Goal: Information Seeking & Learning: Compare options

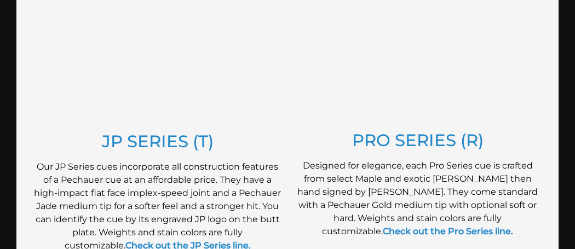
scroll to position [661, 0]
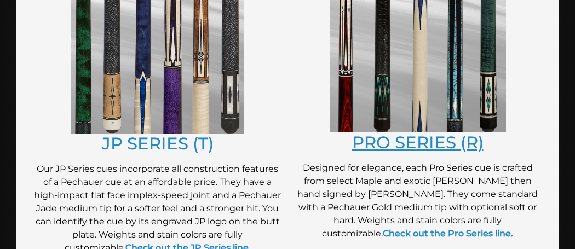
click at [437, 135] on link "PRO SERIES (R)" at bounding box center [417, 142] width 131 height 21
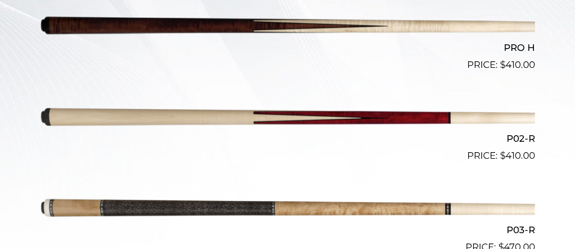
scroll to position [370, 0]
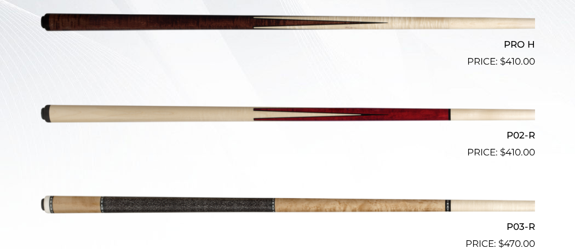
click at [62, 116] on img at bounding box center [287, 114] width 495 height 82
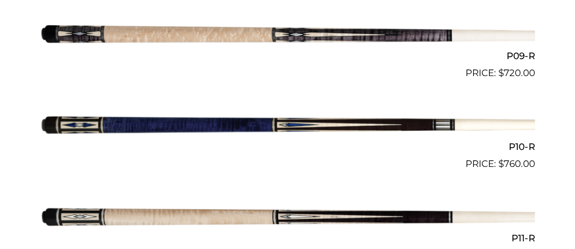
scroll to position [1091, 0]
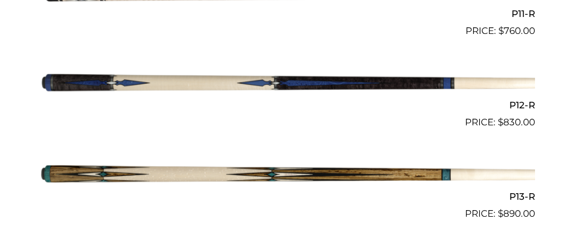
scroll to position [1323, 0]
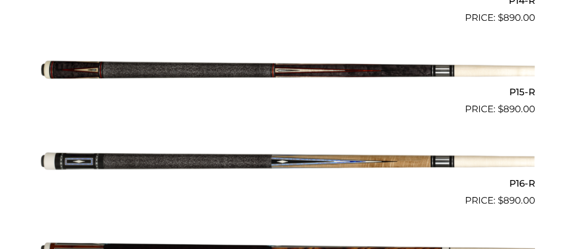
click at [48, 242] on img at bounding box center [287, 253] width 495 height 82
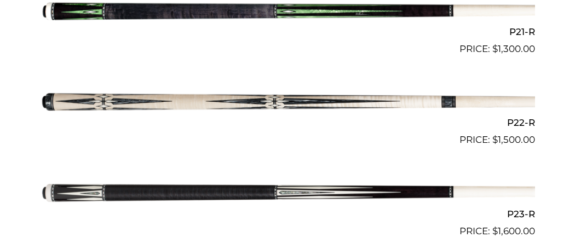
scroll to position [2211, 0]
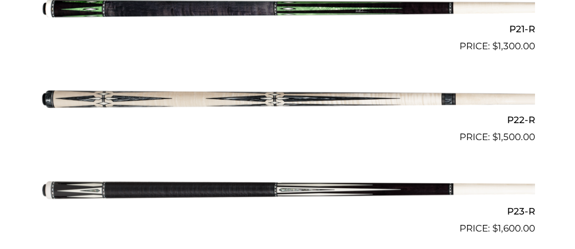
click at [404, 103] on img at bounding box center [287, 99] width 495 height 82
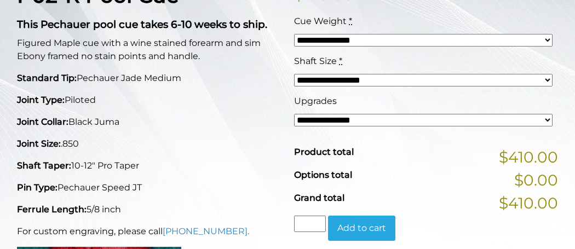
scroll to position [276, 0]
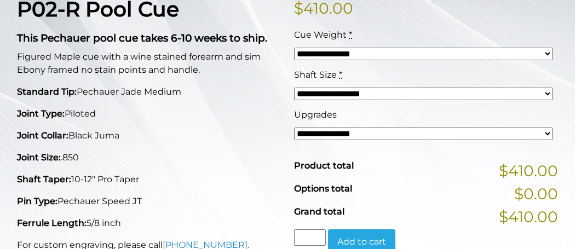
click at [306, 96] on select "**********" at bounding box center [423, 94] width 258 height 12
click at [294, 88] on select "**********" at bounding box center [423, 94] width 258 height 12
click at [385, 135] on select "**********" at bounding box center [423, 134] width 258 height 12
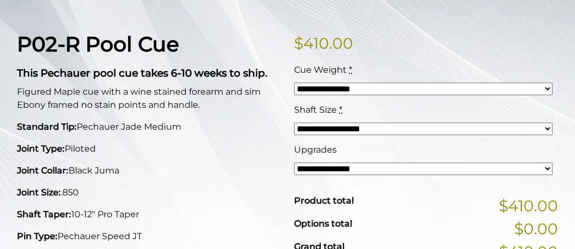
scroll to position [249, 0]
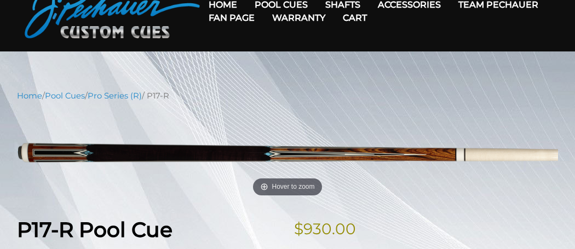
scroll to position [51, 0]
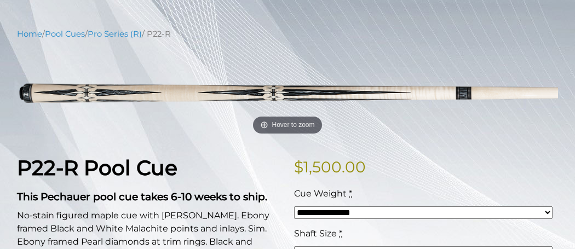
scroll to position [121, 0]
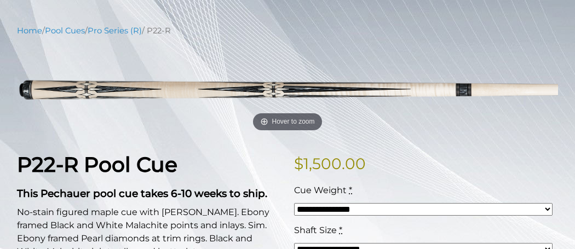
click at [20, 212] on p "No-stain figured maple cue with [PERSON_NAME]. Ebony framed Black and White Mal…" at bounding box center [149, 232] width 264 height 53
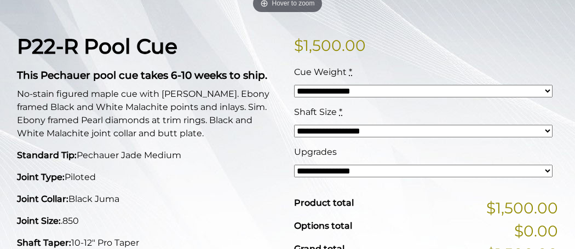
scroll to position [241, 0]
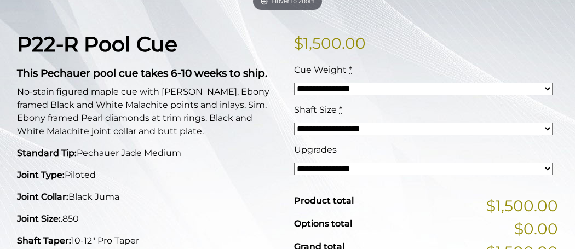
click at [422, 91] on select "**********" at bounding box center [423, 89] width 258 height 12
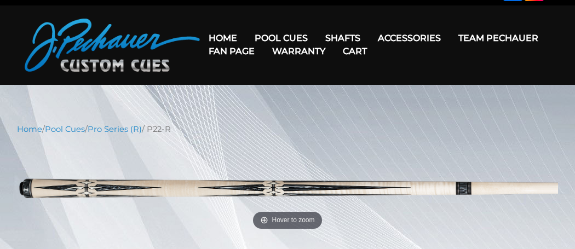
scroll to position [19, 0]
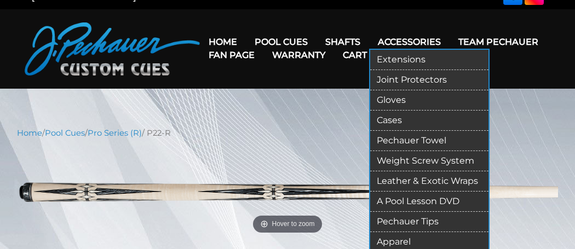
click at [415, 44] on link "Accessories" at bounding box center [409, 42] width 80 height 28
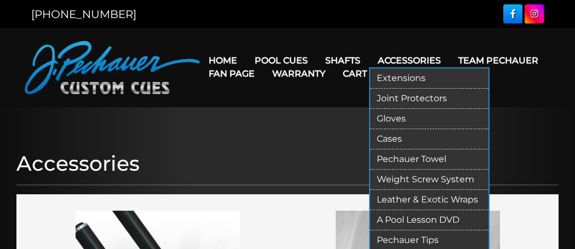
click at [398, 60] on link "Accessories" at bounding box center [409, 61] width 80 height 28
click at [427, 61] on link "Accessories" at bounding box center [409, 61] width 80 height 28
click at [416, 78] on link "Extensions" at bounding box center [429, 78] width 118 height 20
click at [427, 125] on link "Gloves" at bounding box center [429, 119] width 118 height 20
click at [387, 135] on link "Cases" at bounding box center [429, 139] width 118 height 20
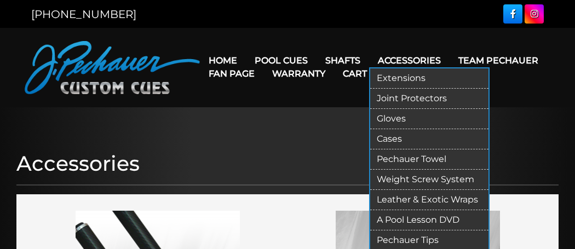
click at [450, 163] on link "Pechauer Towel" at bounding box center [429, 159] width 118 height 20
click at [443, 181] on link "Weight Screw System" at bounding box center [429, 180] width 118 height 20
click at [455, 200] on link "Leather & Exotic Wraps" at bounding box center [429, 200] width 118 height 20
click at [438, 240] on link "Pechauer Tips" at bounding box center [429, 240] width 118 height 20
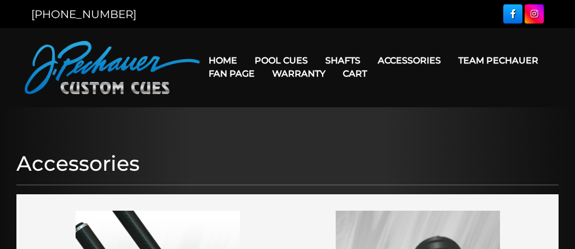
click at [339, 63] on link "Cart" at bounding box center [355, 74] width 42 height 28
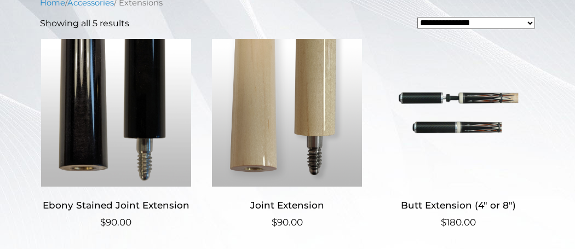
scroll to position [275, 0]
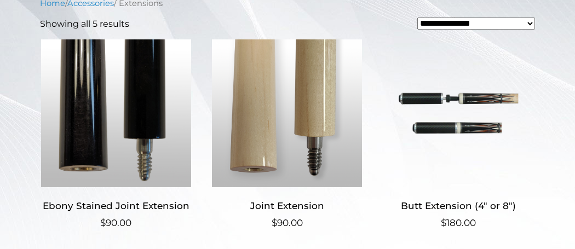
click at [300, 149] on img at bounding box center [287, 113] width 152 height 148
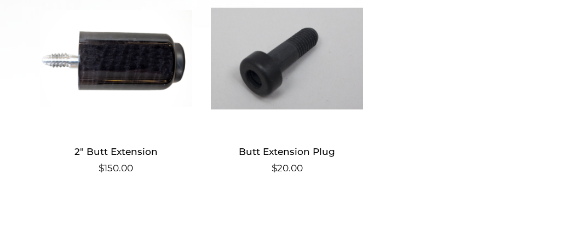
scroll to position [549, 0]
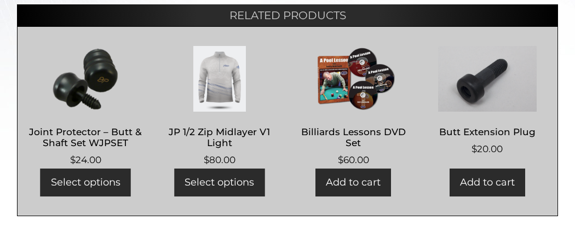
scroll to position [472, 0]
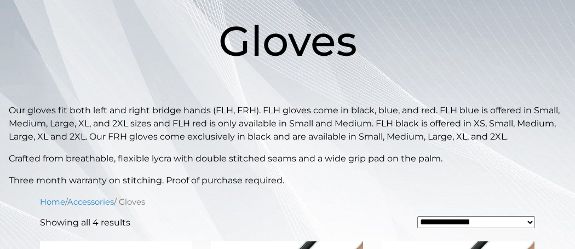
scroll to position [167, 0]
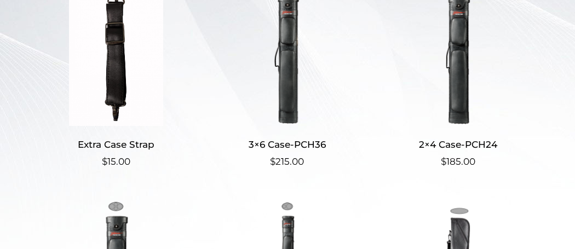
scroll to position [338, 0]
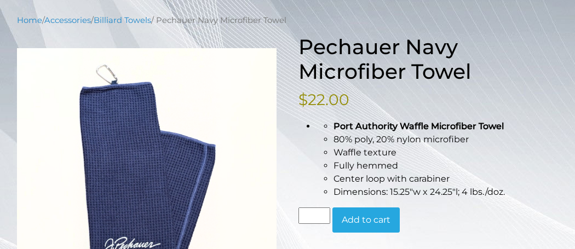
scroll to position [117, 0]
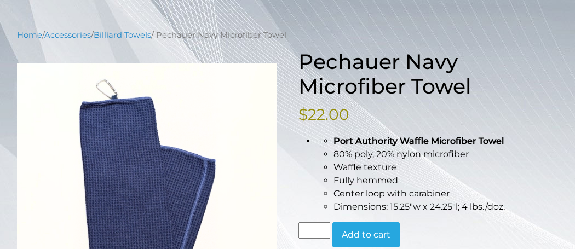
click at [518, 138] on li "Port Authority Waffle Microfiber Towel" at bounding box center [445, 141] width 224 height 13
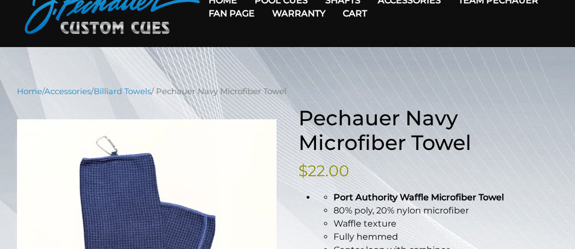
scroll to position [0, 0]
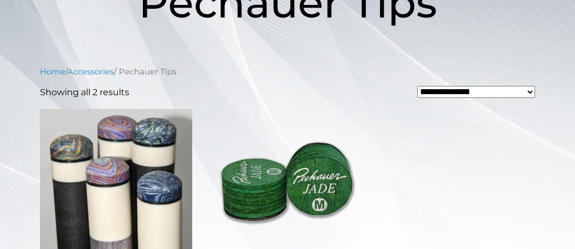
scroll to position [202, 0]
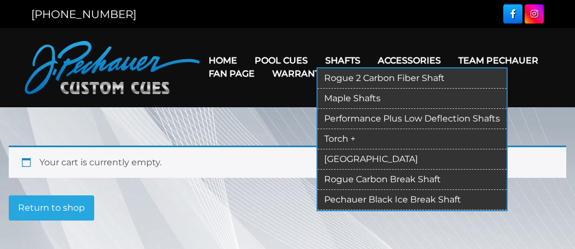
click at [379, 163] on link "[GEOGRAPHIC_DATA]" at bounding box center [411, 159] width 189 height 20
click at [423, 179] on link "Rogue Carbon Break Shaft" at bounding box center [411, 180] width 189 height 20
click at [421, 206] on link "Pechauer Black Ice Break Shaft" at bounding box center [411, 200] width 189 height 20
click at [390, 80] on link "Rogue 2 Carbon Fiber Shaft" at bounding box center [411, 78] width 189 height 20
click at [338, 100] on link "Maple Shafts" at bounding box center [411, 99] width 189 height 20
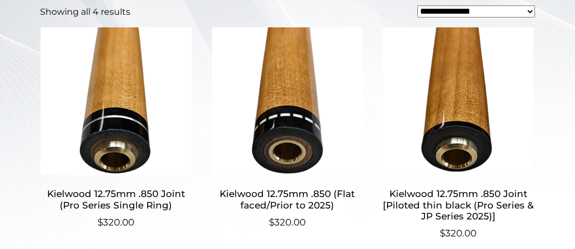
scroll to position [333, 0]
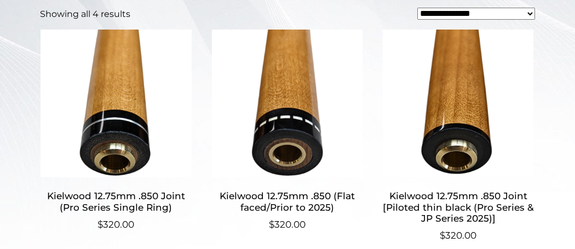
click at [83, 201] on h2 "Kielwood 12.75mm .850 Joint (Pro Series Single Ring)" at bounding box center [116, 202] width 152 height 32
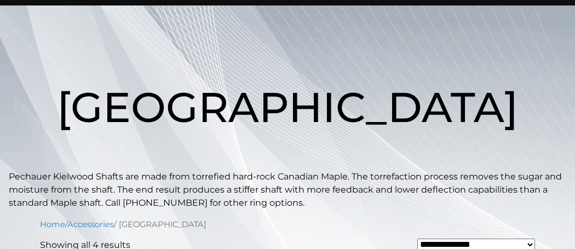
scroll to position [84, 0]
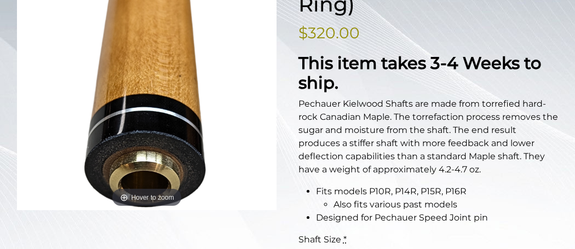
scroll to position [223, 0]
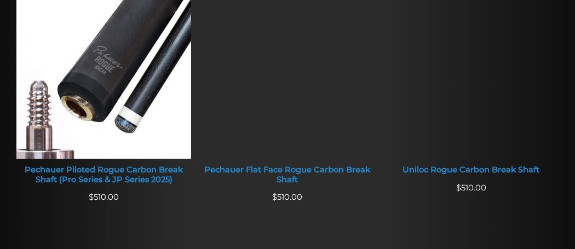
scroll to position [472, 0]
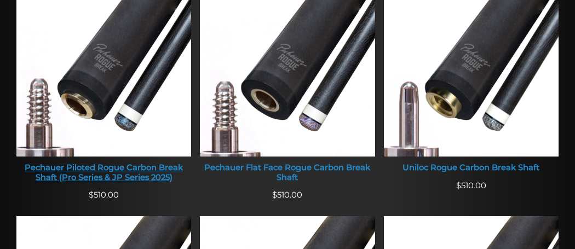
click at [39, 178] on div "Pechauer Piloted Rogue Carbon Break Shaft (Pro Series & JP Series 2025)" at bounding box center [103, 172] width 175 height 19
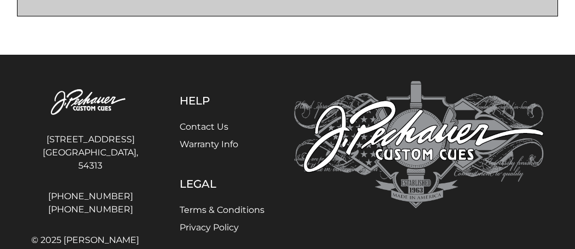
scroll to position [744, 0]
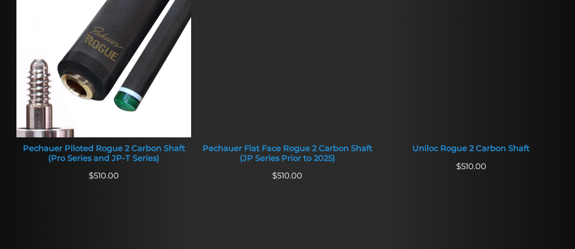
scroll to position [517, 0]
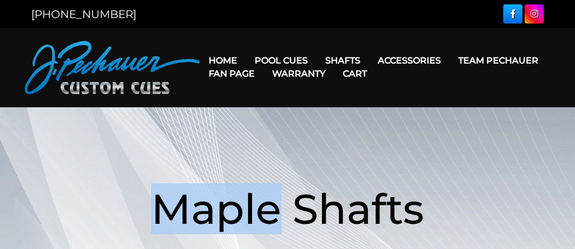
click at [277, 61] on link "Warranty" at bounding box center [298, 74] width 71 height 28
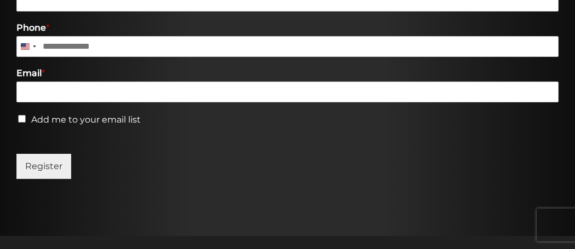
scroll to position [721, 0]
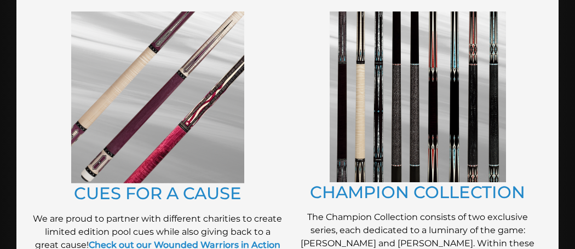
scroll to position [281, 0]
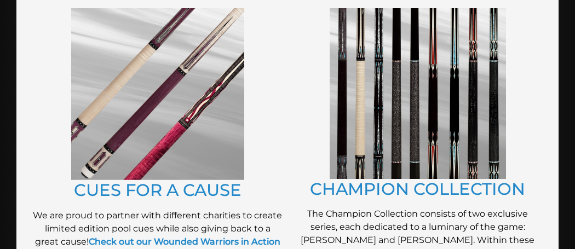
click at [307, 56] on figure at bounding box center [417, 93] width 249 height 171
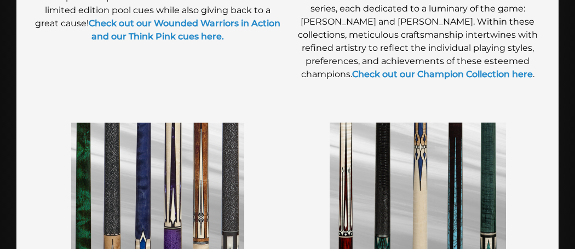
scroll to position [502, 0]
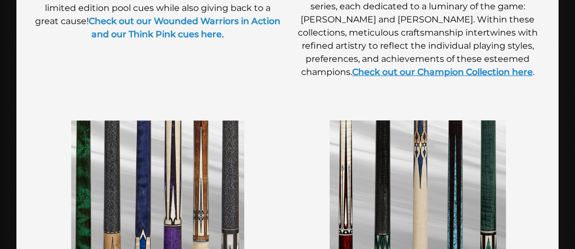
click at [514, 67] on link "Check out our Champion Collection here" at bounding box center [442, 72] width 181 height 10
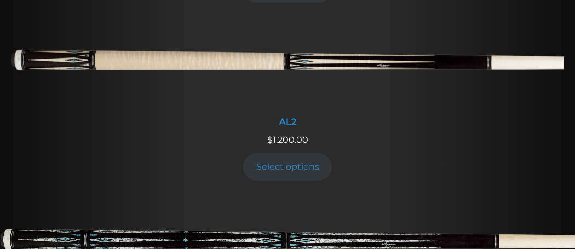
scroll to position [676, 0]
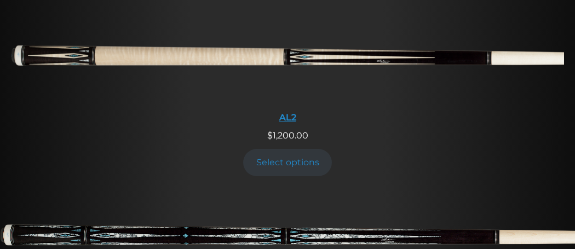
click at [43, 43] on img at bounding box center [287, 60] width 553 height 92
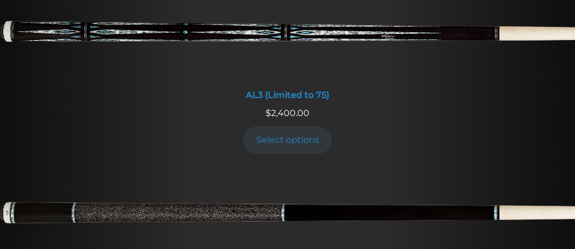
scroll to position [883, 0]
